Goal: Communication & Community: Answer question/provide support

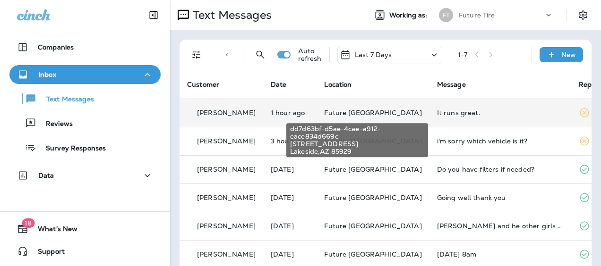
click at [354, 114] on span "Future [GEOGRAPHIC_DATA]" at bounding box center [372, 113] width 97 height 9
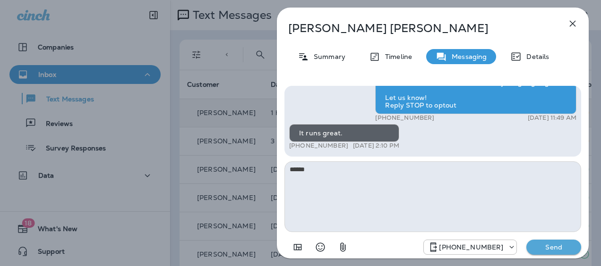
type textarea "*****"
click at [557, 249] on p "Send" at bounding box center [554, 247] width 40 height 9
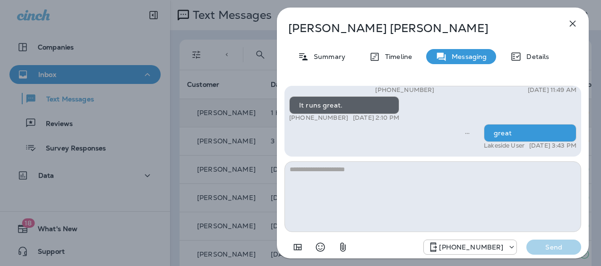
click at [570, 21] on icon "button" at bounding box center [573, 24] width 6 height 6
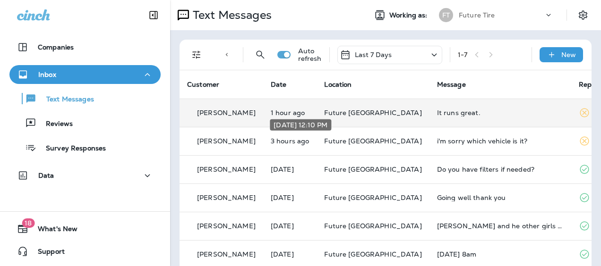
click at [299, 135] on div "[DATE] 12:10 PM" at bounding box center [300, 128] width 63 height 19
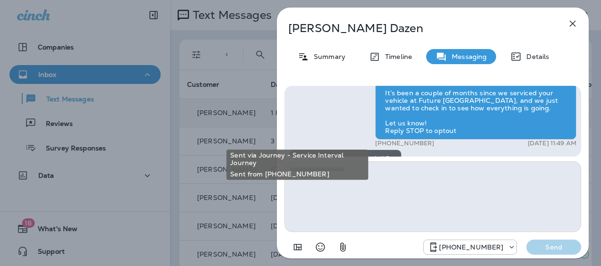
scroll to position [-46, 0]
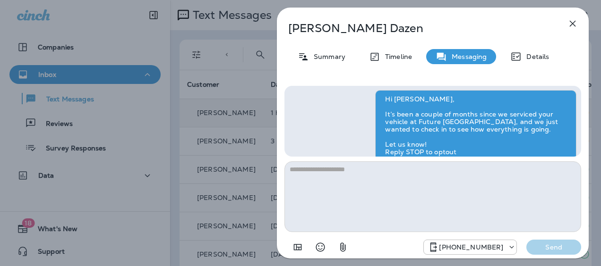
click at [569, 23] on icon "button" at bounding box center [572, 23] width 11 height 11
